Goal: Task Accomplishment & Management: Manage account settings

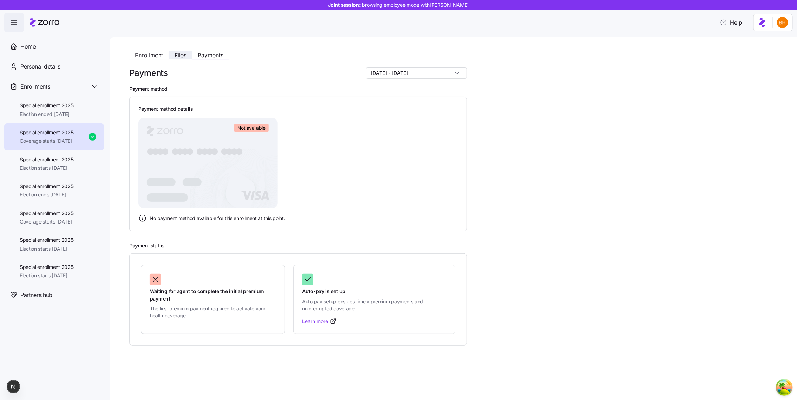
click at [186, 56] on span "Files" at bounding box center [180, 55] width 12 height 6
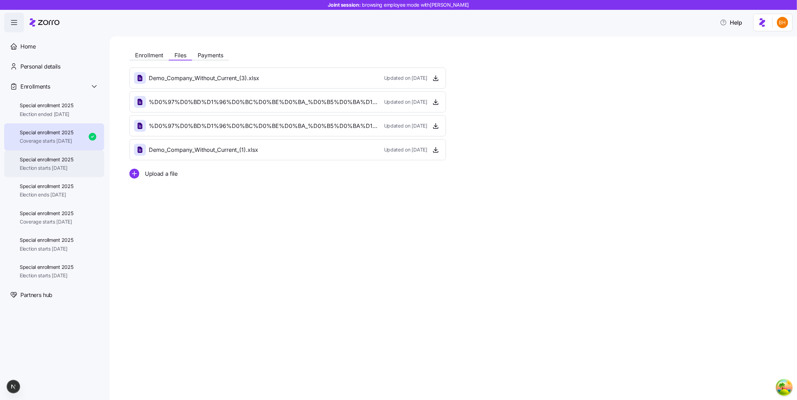
click at [35, 170] on span "Election starts [DATE]" at bounding box center [47, 168] width 54 height 7
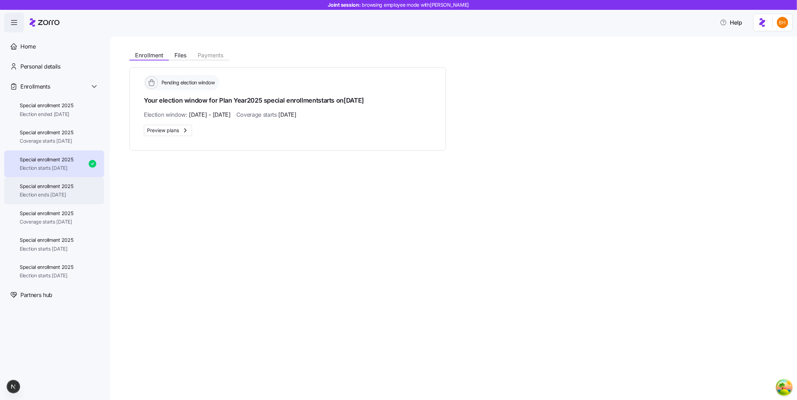
click at [55, 187] on span "Special enrollment 2025" at bounding box center [47, 186] width 54 height 7
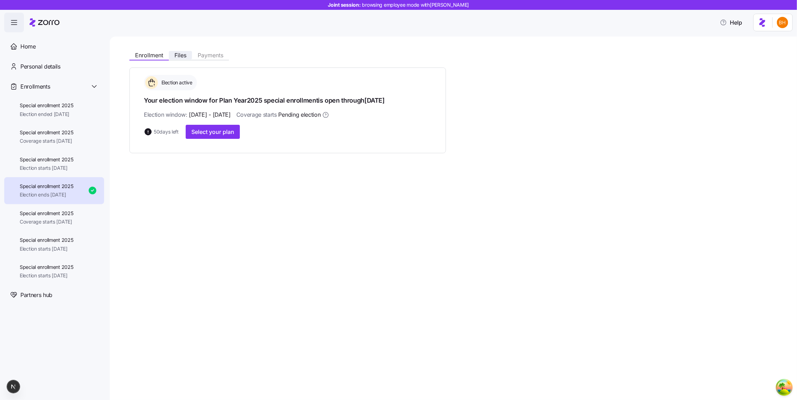
click at [176, 52] on span "Files" at bounding box center [180, 55] width 12 height 6
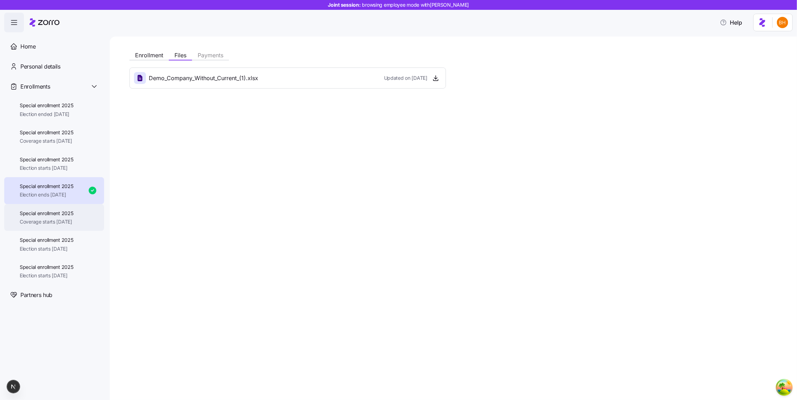
click at [57, 215] on span "Special enrollment 2025" at bounding box center [47, 213] width 54 height 7
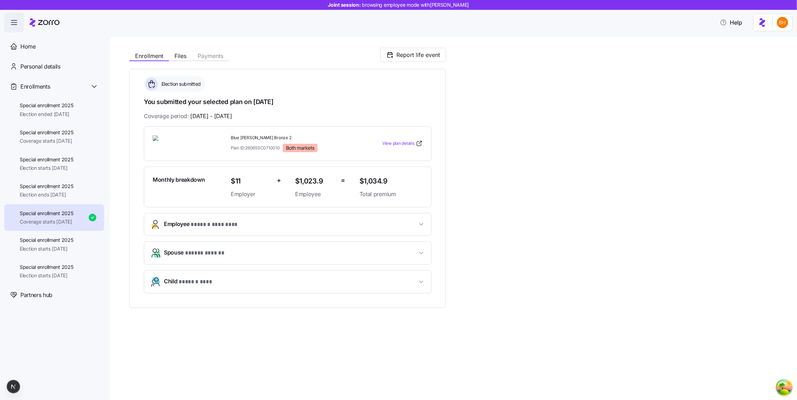
click at [171, 49] on div "Enrollment Files Payments Report life event" at bounding box center [287, 55] width 316 height 14
click at [174, 53] on button "Files" at bounding box center [180, 56] width 23 height 8
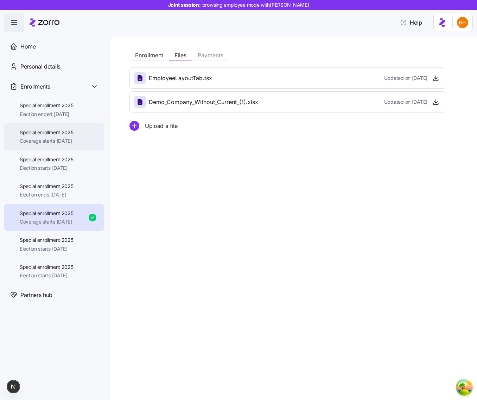
click at [64, 132] on span "Special enrollment 2025" at bounding box center [47, 132] width 54 height 7
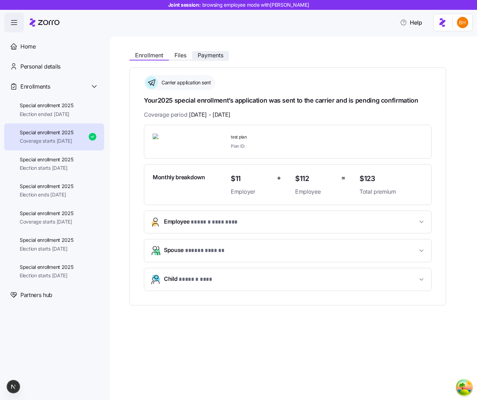
click at [210, 53] on span "Payments" at bounding box center [211, 55] width 26 height 6
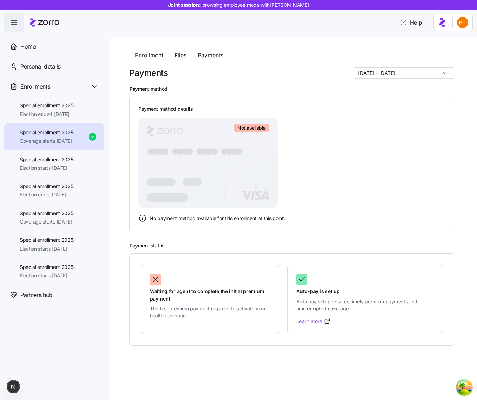
click at [399, 76] on input "[DATE] - [DATE]" at bounding box center [403, 73] width 101 height 11
click at [397, 90] on span "11/01/2025 - 11/30/2025" at bounding box center [399, 90] width 37 height 8
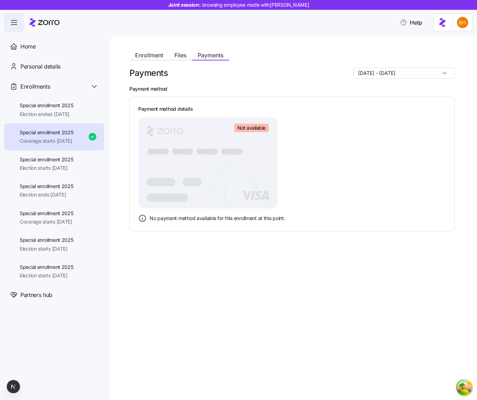
click at [406, 77] on input "11/01/2025 - 11/30/2025" at bounding box center [403, 73] width 101 height 11
click at [408, 102] on span "12/01/2025 - 12/31/2025" at bounding box center [399, 102] width 37 height 8
type input "12/01/2025 - 12/31/2025"
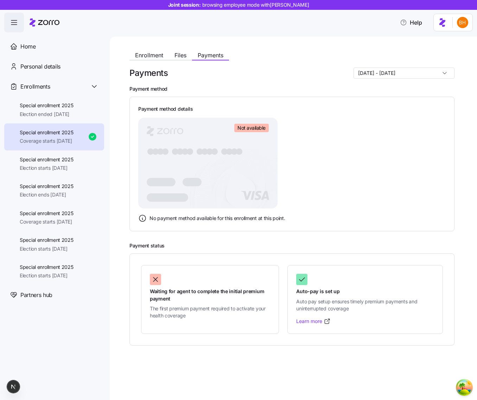
click at [429, 72] on input "12/01/2025 - 12/31/2025" at bounding box center [403, 73] width 101 height 11
drag, startPoint x: 350, startPoint y: 66, endPoint x: 330, endPoint y: 66, distance: 19.7
click at [349, 66] on div "Enrollment Files Payments Payments 12/01/2025 - 12/31/2025 Payment method Payme…" at bounding box center [291, 197] width 325 height 298
click at [155, 47] on div "Enrollment Files Payments Payments [DATE] - [DATE] Payment method Payment metho…" at bounding box center [293, 219] width 367 height 364
click at [152, 51] on button "Enrollment" at bounding box center [148, 55] width 39 height 8
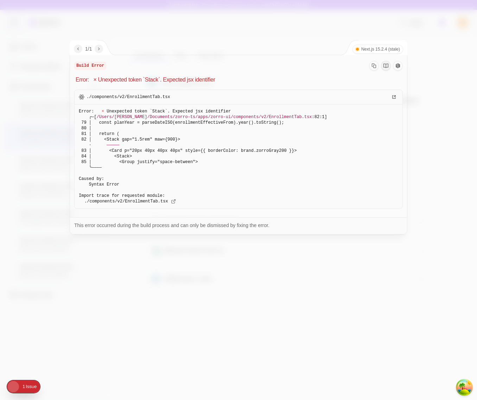
click at [432, 251] on div at bounding box center [238, 200] width 477 height 400
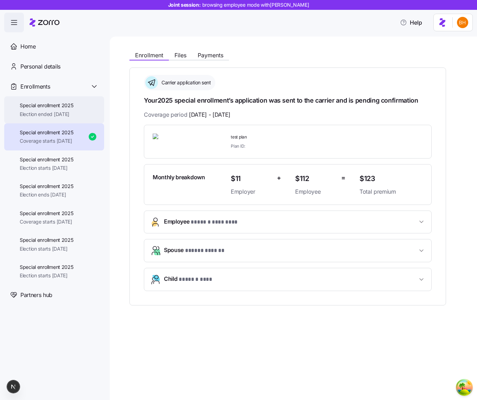
click at [44, 113] on span "Election ended 08/16/2025" at bounding box center [47, 114] width 54 height 7
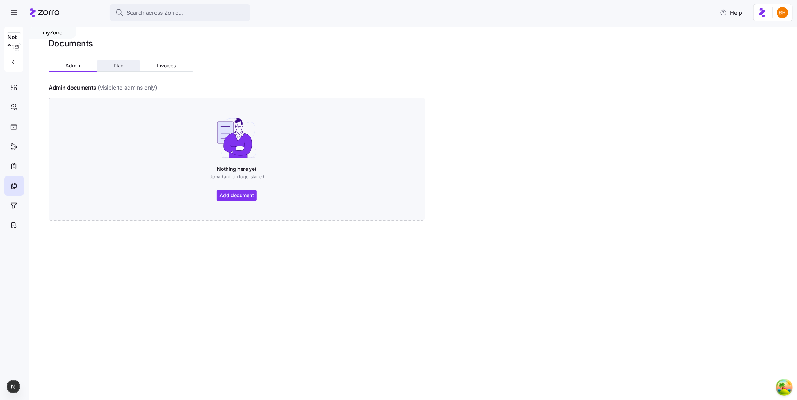
click at [121, 70] on button "Plan" at bounding box center [118, 65] width 43 height 11
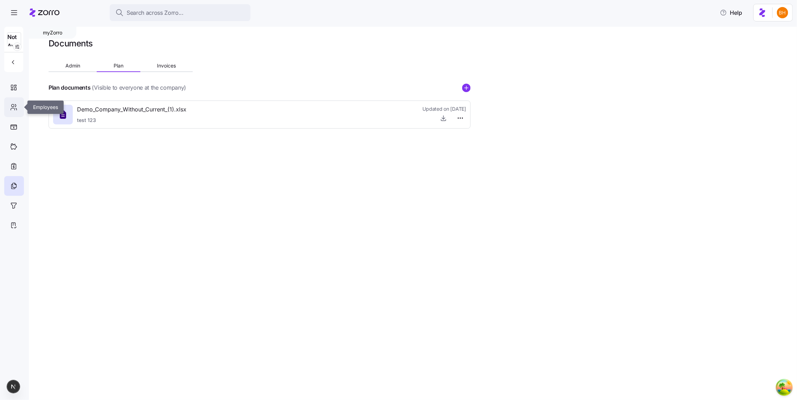
click at [13, 112] on div at bounding box center [14, 107] width 20 height 20
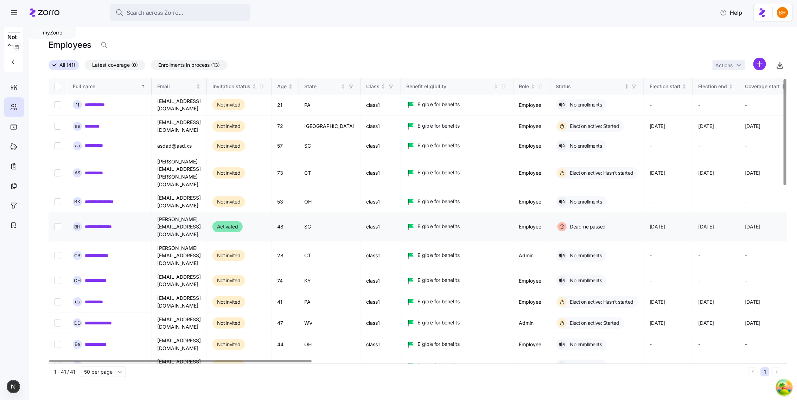
click at [110, 223] on link "**********" at bounding box center [106, 226] width 42 height 7
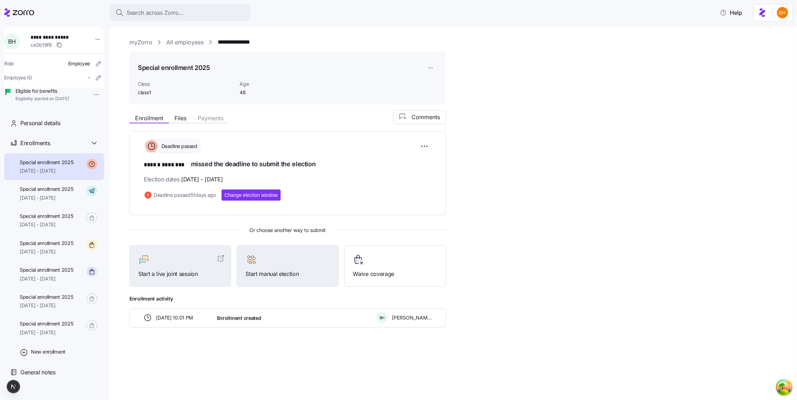
scroll to position [5, 0]
click at [48, 355] on span "New enrollment" at bounding box center [48, 351] width 34 height 7
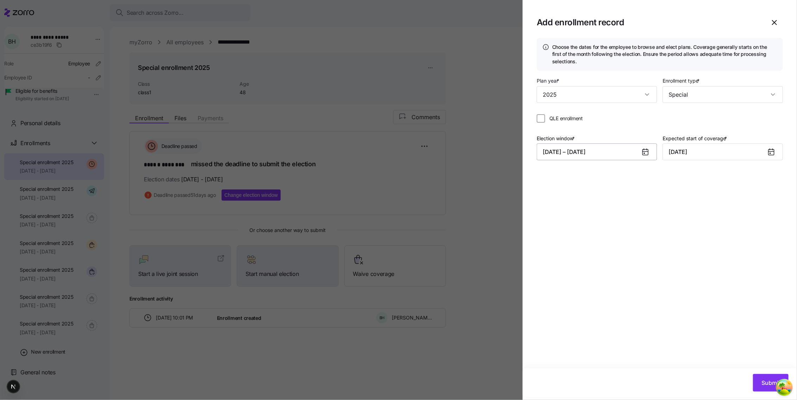
click at [549, 155] on button "[DATE] – [DATE]" at bounding box center [597, 151] width 120 height 17
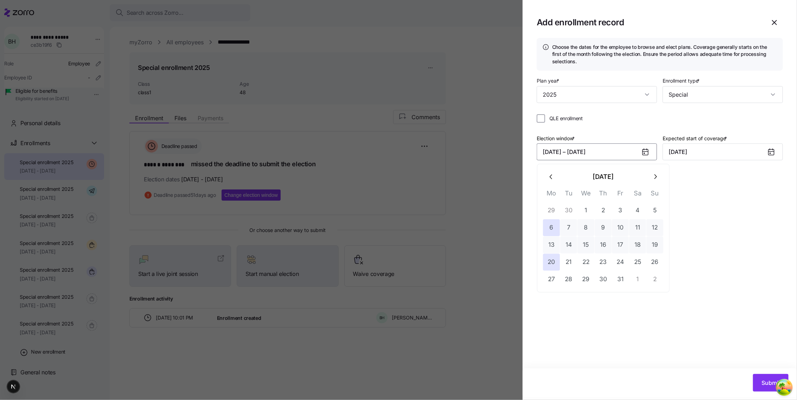
click at [551, 175] on icon "button" at bounding box center [551, 177] width 2 height 5
click at [565, 213] on button "1" at bounding box center [568, 210] width 17 height 17
click at [657, 177] on icon "button" at bounding box center [655, 177] width 8 height 8
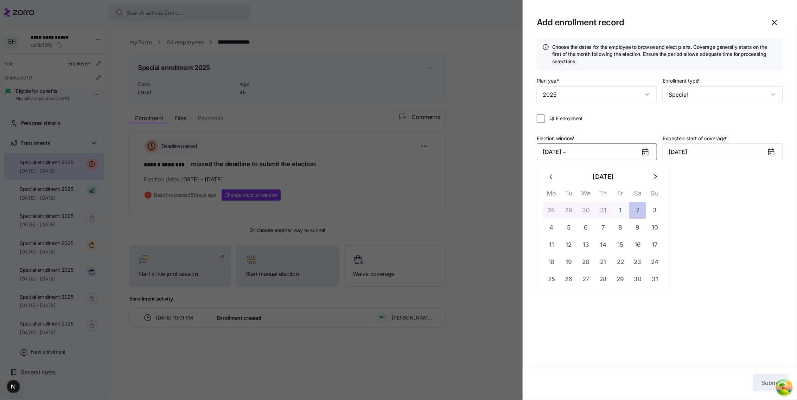
click at [631, 208] on button "2" at bounding box center [637, 210] width 17 height 17
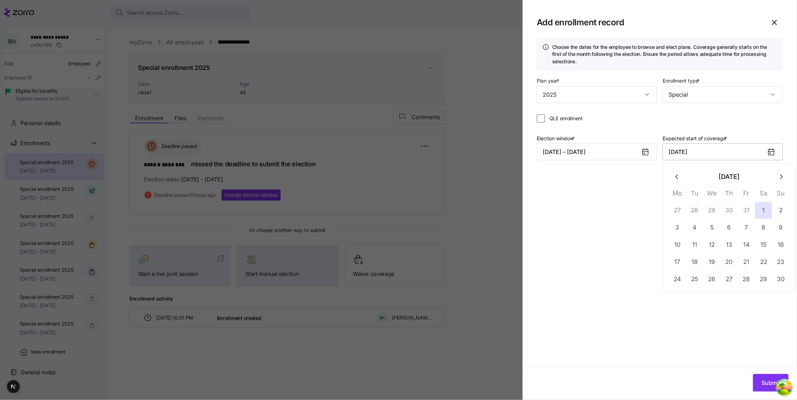
click at [693, 157] on input "[DATE]" at bounding box center [722, 151] width 120 height 17
click at [678, 178] on icon "button" at bounding box center [677, 177] width 8 height 8
click at [677, 176] on icon "button" at bounding box center [677, 177] width 8 height 8
click at [723, 207] on button "4" at bounding box center [728, 210] width 17 height 17
type input "[DATE]"
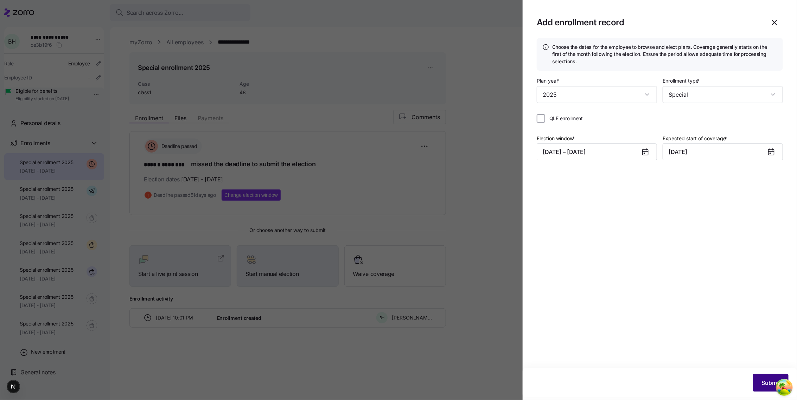
click at [765, 376] on button "Submit" at bounding box center [771, 383] width 36 height 18
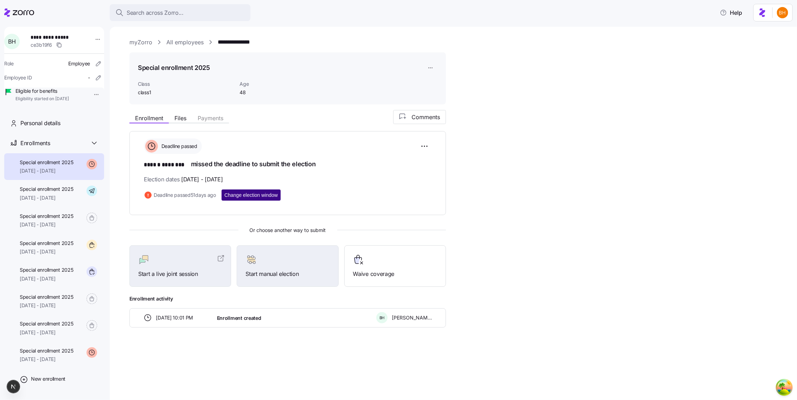
click at [276, 192] on span "Change election window" at bounding box center [250, 195] width 53 height 7
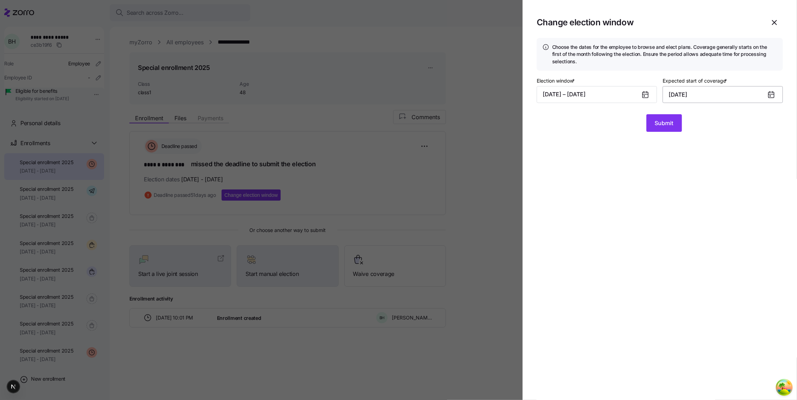
click at [699, 94] on input "[DATE]" at bounding box center [722, 94] width 120 height 17
click at [677, 119] on icon "button" at bounding box center [677, 119] width 8 height 8
click at [703, 103] on div "Election window * [DATE] – [DATE] Expected start of coverage * [DATE]" at bounding box center [660, 92] width 246 height 32
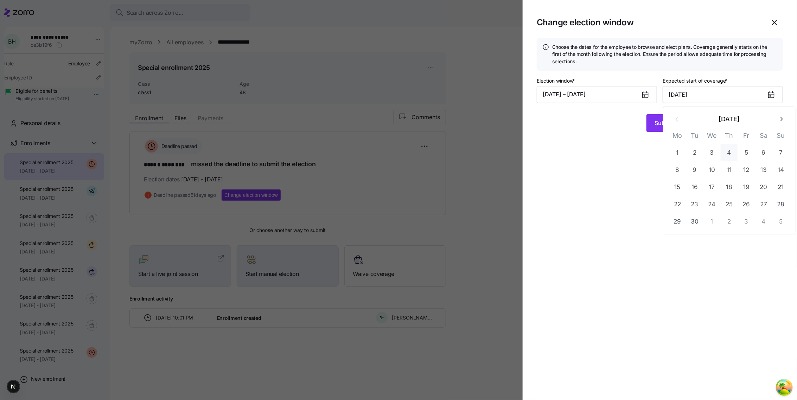
click at [731, 155] on button "4" at bounding box center [728, 152] width 17 height 17
type input "[DATE]"
click at [671, 121] on span "Submit" at bounding box center [664, 123] width 19 height 8
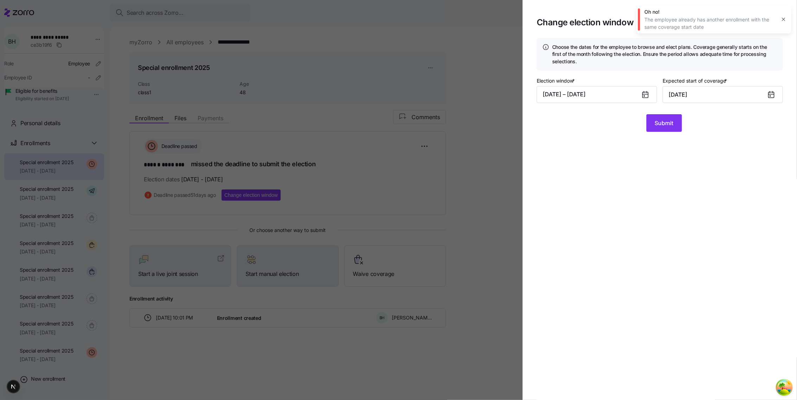
click at [785, 17] on icon "button" at bounding box center [784, 20] width 6 height 6
click at [775, 25] on icon "button" at bounding box center [774, 22] width 8 height 8
